Goal: Transaction & Acquisition: Purchase product/service

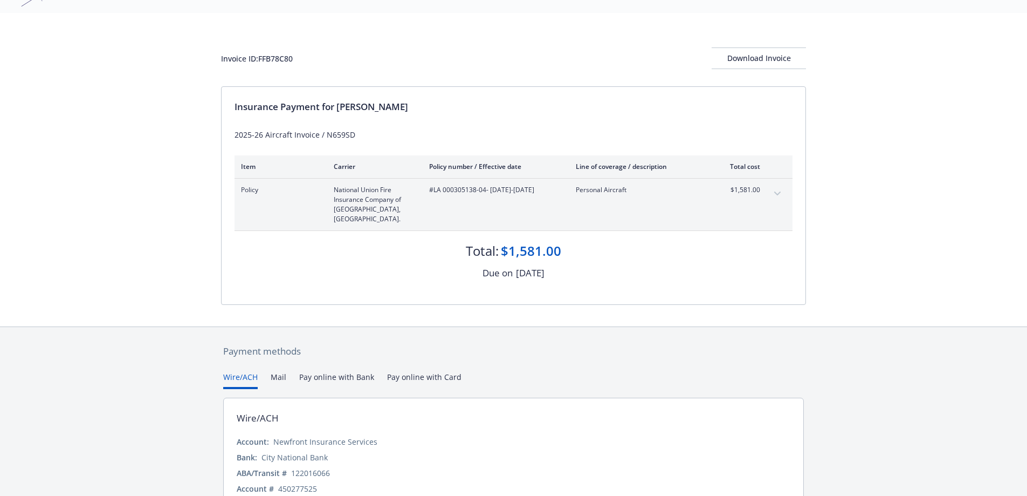
scroll to position [98, 0]
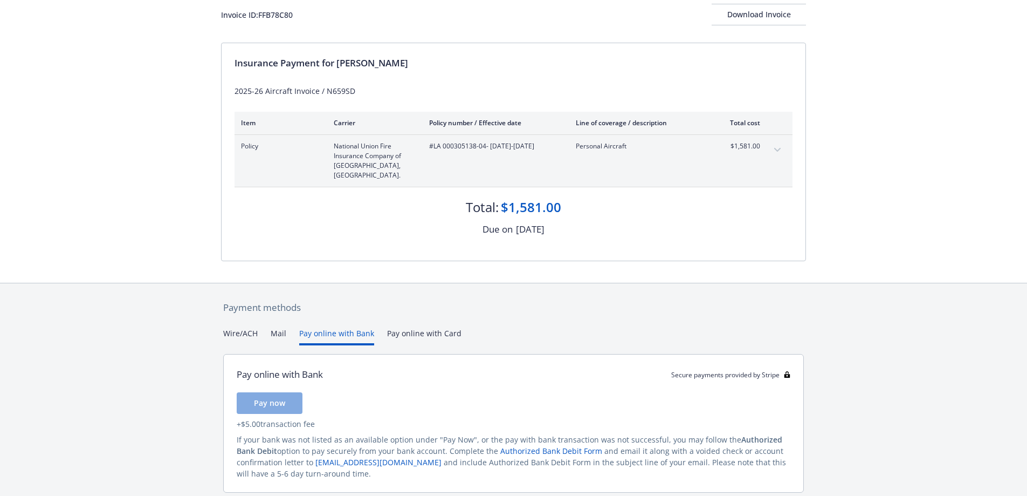
click at [333, 327] on button "Pay online with Bank" at bounding box center [336, 336] width 75 height 18
